Goal: Contribute content

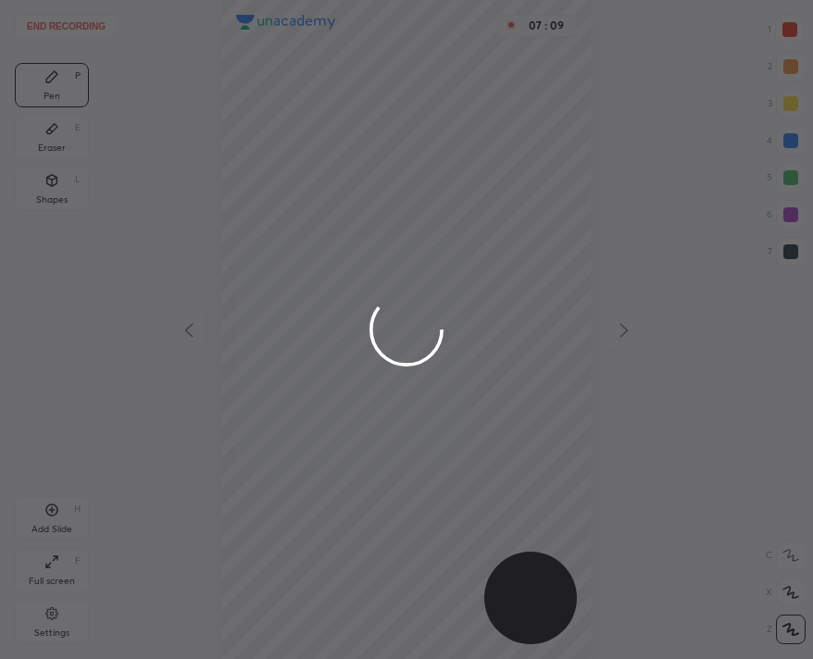
click at [39, 13] on div at bounding box center [406, 329] width 813 height 659
drag, startPoint x: 0, startPoint y: 0, endPoint x: 39, endPoint y: 13, distance: 41.0
click at [39, 13] on div at bounding box center [406, 329] width 813 height 659
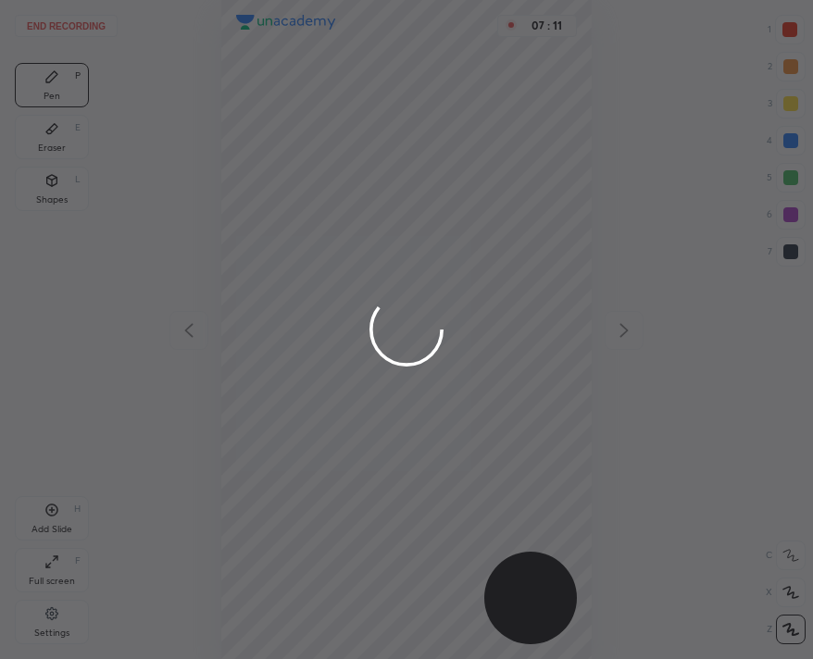
click at [39, 13] on div at bounding box center [406, 329] width 813 height 659
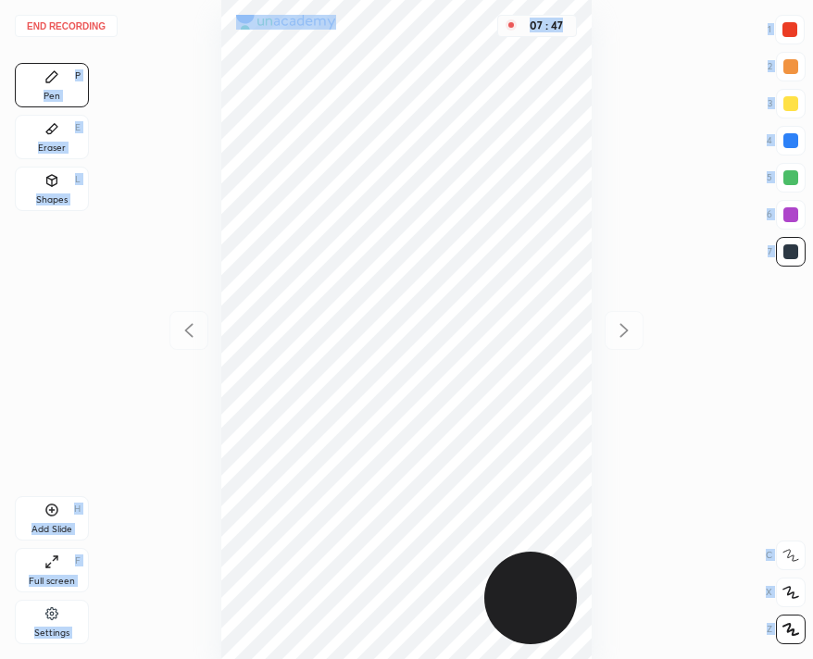
click at [794, 31] on div at bounding box center [789, 29] width 15 height 15
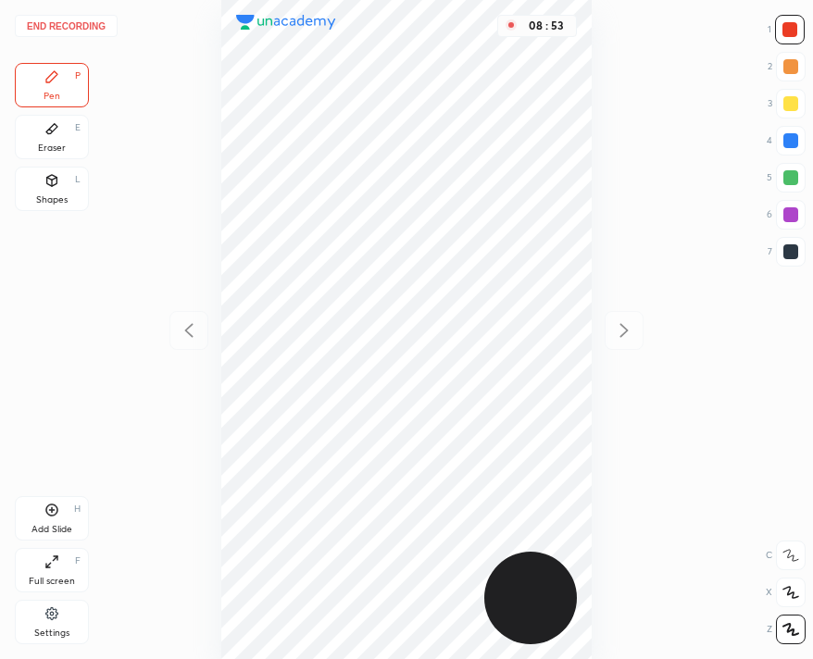
click at [68, 514] on div "Add Slide H" at bounding box center [52, 518] width 74 height 44
click at [88, 30] on button "End recording" at bounding box center [66, 26] width 103 height 22
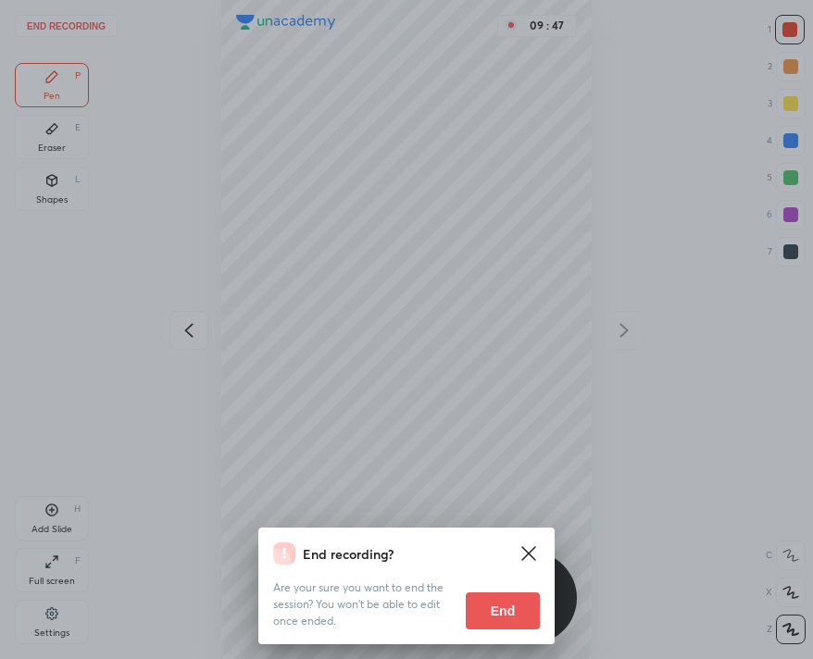
click at [494, 597] on button "End" at bounding box center [503, 611] width 74 height 37
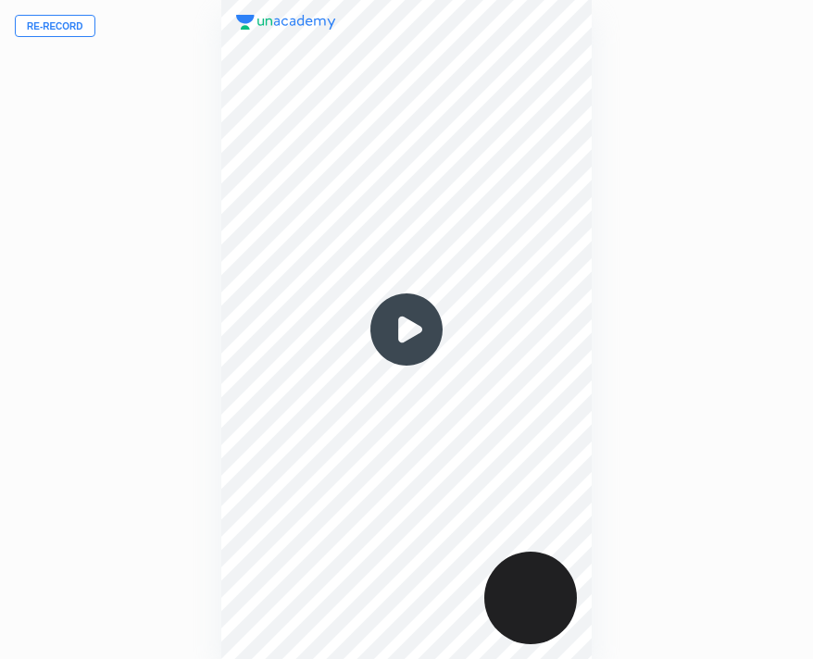
click at [408, 324] on img at bounding box center [406, 329] width 89 height 89
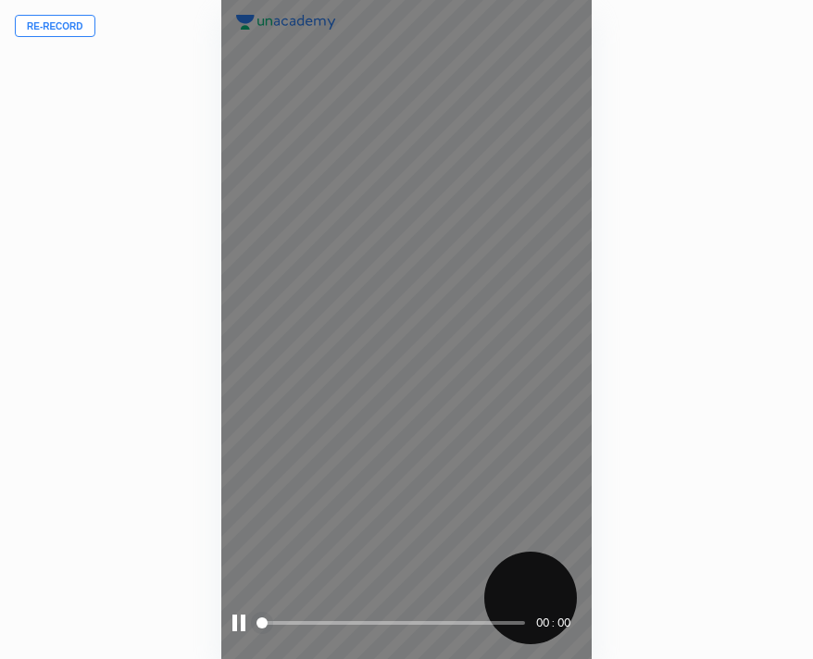
click at [407, 324] on div "00 : 00" at bounding box center [406, 329] width 371 height 659
click at [326, 614] on span at bounding box center [392, 623] width 265 height 28
drag, startPoint x: 330, startPoint y: 609, endPoint x: 344, endPoint y: 613, distance: 15.3
click at [344, 613] on span at bounding box center [392, 623] width 265 height 28
click at [320, 623] on span at bounding box center [392, 623] width 265 height 4
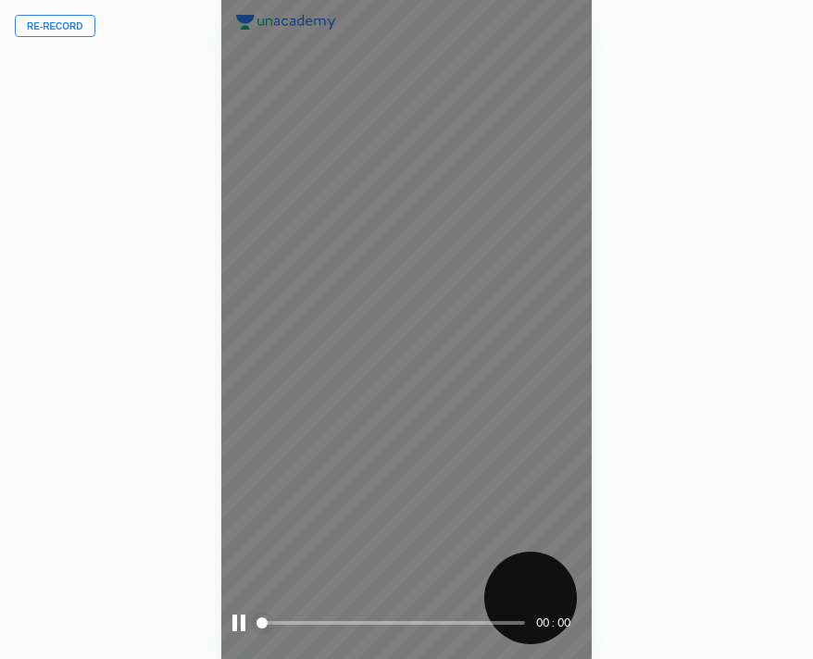
click at [329, 622] on span at bounding box center [392, 623] width 265 height 4
click at [338, 623] on span at bounding box center [392, 623] width 265 height 4
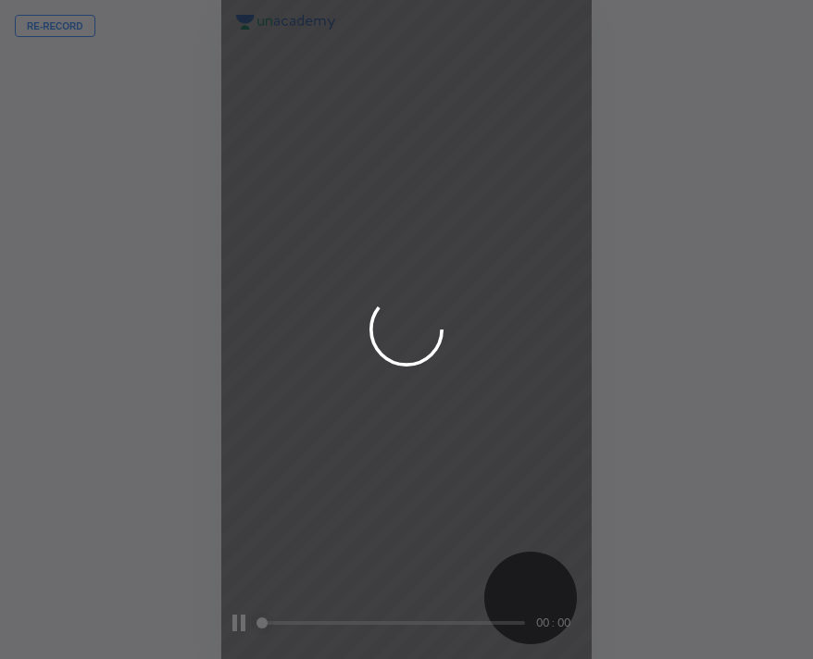
scroll to position [659, 517]
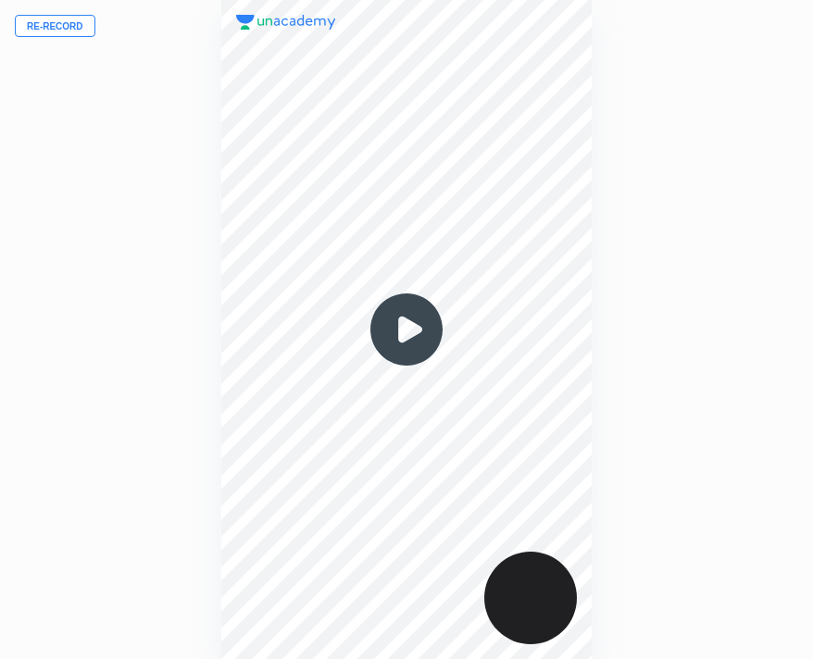
click at [413, 304] on img at bounding box center [406, 329] width 89 height 89
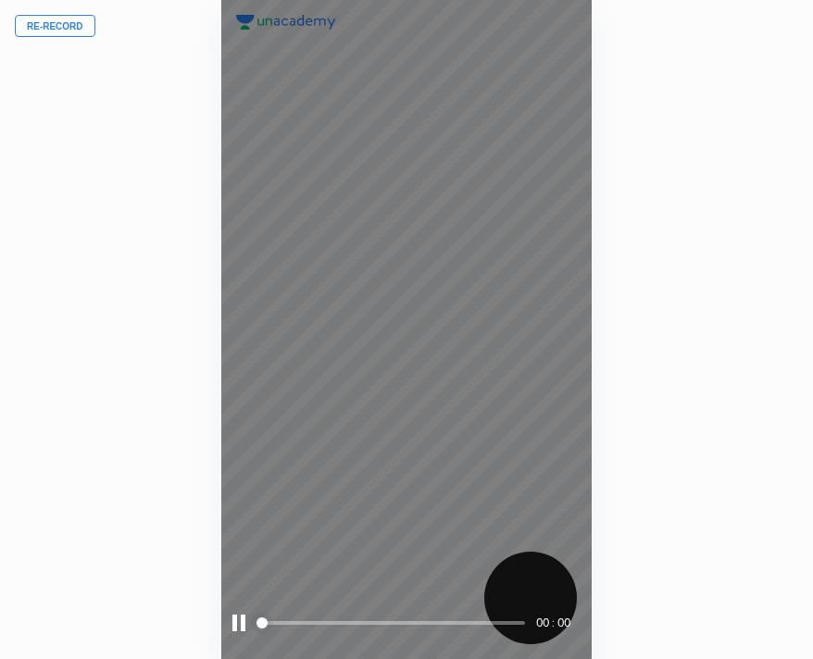
click at [324, 626] on span at bounding box center [392, 623] width 265 height 28
